Goal: Find specific page/section: Find specific page/section

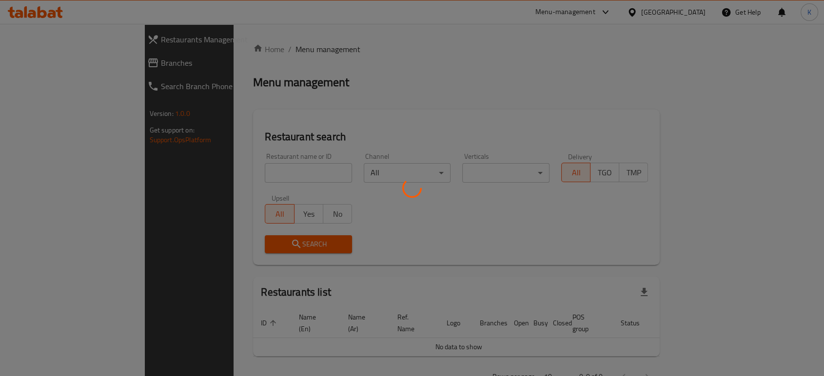
click at [277, 168] on div at bounding box center [412, 188] width 824 height 376
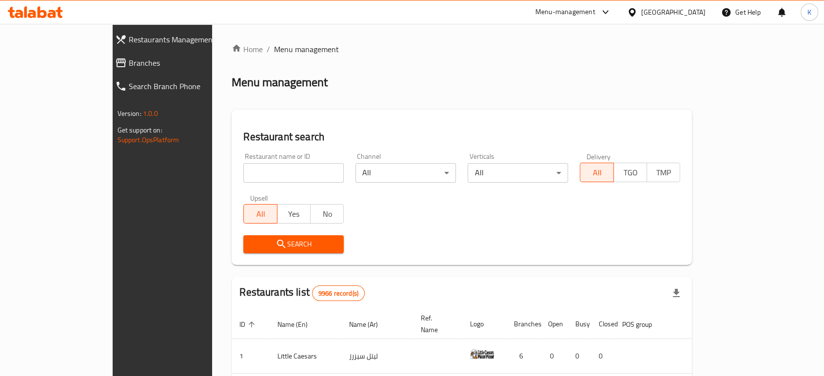
click at [284, 172] on input "search" at bounding box center [293, 173] width 100 height 20
click at [595, 15] on div "Menu-management" at bounding box center [565, 12] width 60 height 12
click at [272, 171] on input "search" at bounding box center [293, 173] width 100 height 20
type input "i"
click at [243, 178] on input "search" at bounding box center [293, 173] width 100 height 20
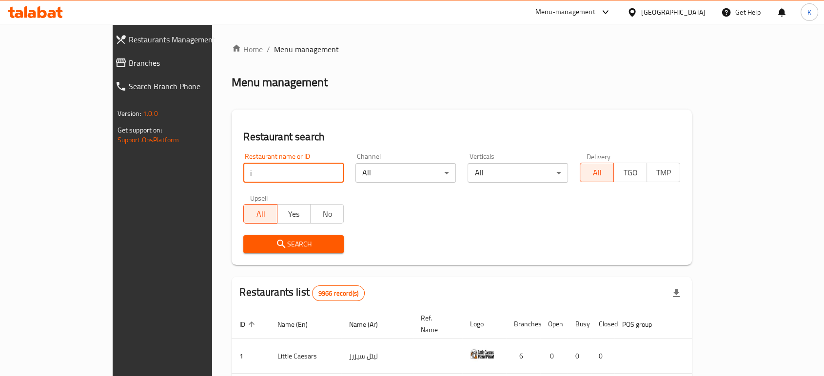
type input "is"
click at [293, 167] on input "is" at bounding box center [293, 173] width 100 height 20
click at [232, 50] on link "Home" at bounding box center [247, 49] width 31 height 12
